Goal: Task Accomplishment & Management: Manage account settings

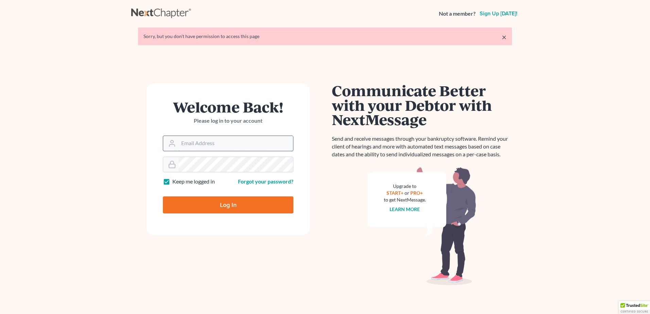
click at [231, 143] on input "Email Address" at bounding box center [235, 143] width 115 height 15
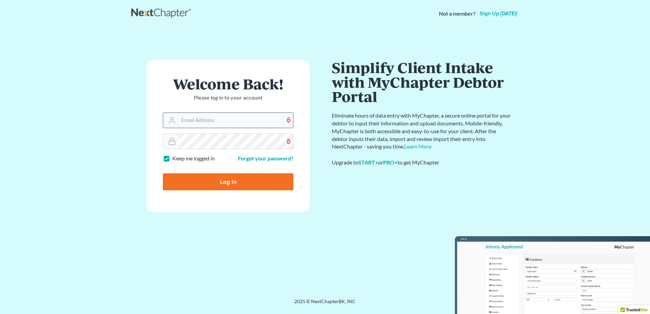
drag, startPoint x: 220, startPoint y: 121, endPoint x: 202, endPoint y: 124, distance: 18.9
click at [202, 124] on input "Email Address" at bounding box center [235, 120] width 115 height 15
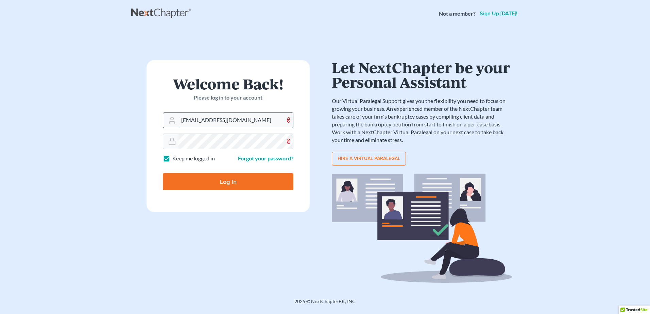
type input "OCONNORLAWCPA@GMAIL.COM"
click at [163, 173] on input "Log In" at bounding box center [228, 181] width 131 height 17
type input "Thinking..."
click at [194, 124] on input "Email Address" at bounding box center [235, 120] width 115 height 15
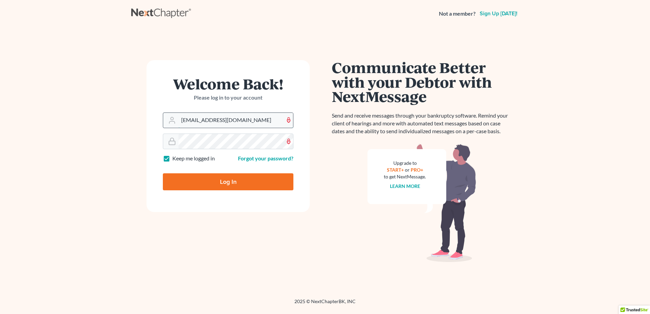
type input "[EMAIL_ADDRESS][DOMAIN_NAME]"
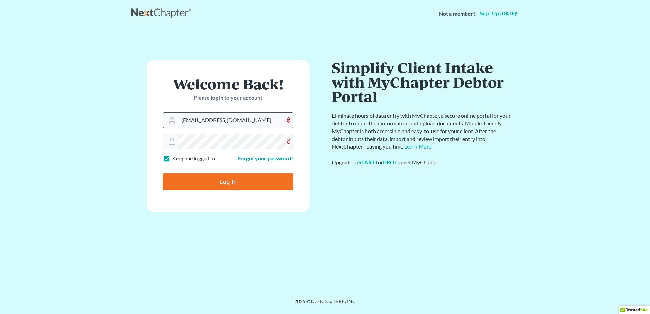
click at [163, 173] on input "Log In" at bounding box center [228, 181] width 131 height 17
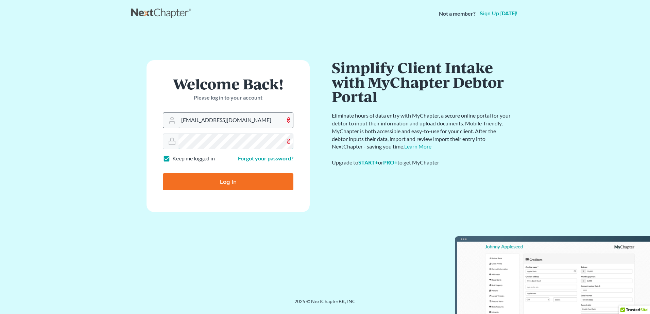
type input "Thinking..."
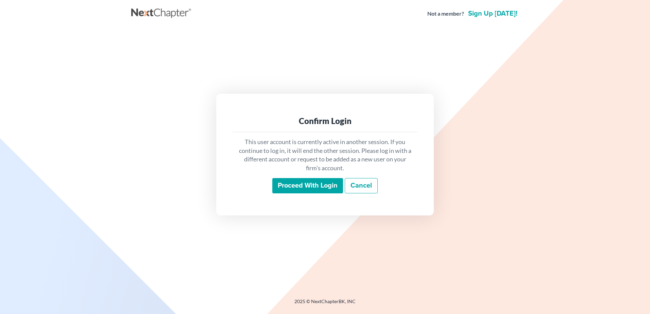
click at [324, 188] on input "Proceed with login" at bounding box center [307, 186] width 71 height 16
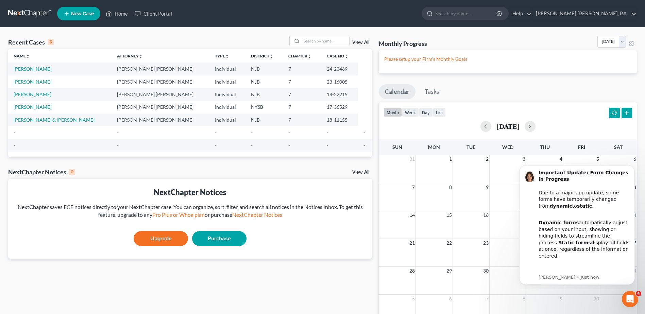
click at [159, 32] on div "Recent Cases 5 View All Name unfold_more expand_more expand_less Attorney unfol…" at bounding box center [322, 185] width 645 height 315
click at [622, 15] on link "Bernard James O'Connor, P.A." at bounding box center [584, 13] width 104 height 12
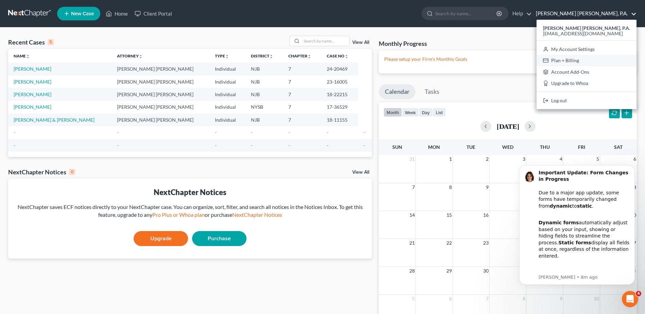
click at [591, 60] on link "Plan + Billing" at bounding box center [587, 61] width 100 height 12
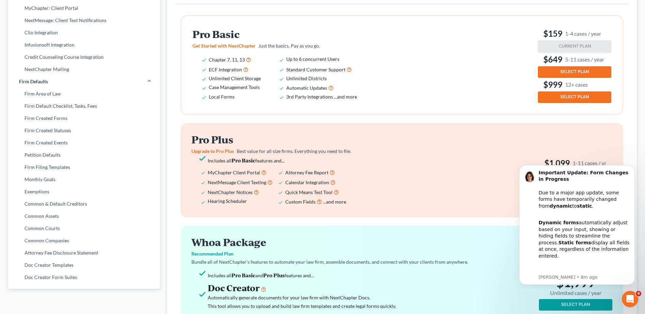
scroll to position [170, 0]
